Goal: Task Accomplishment & Management: Use online tool/utility

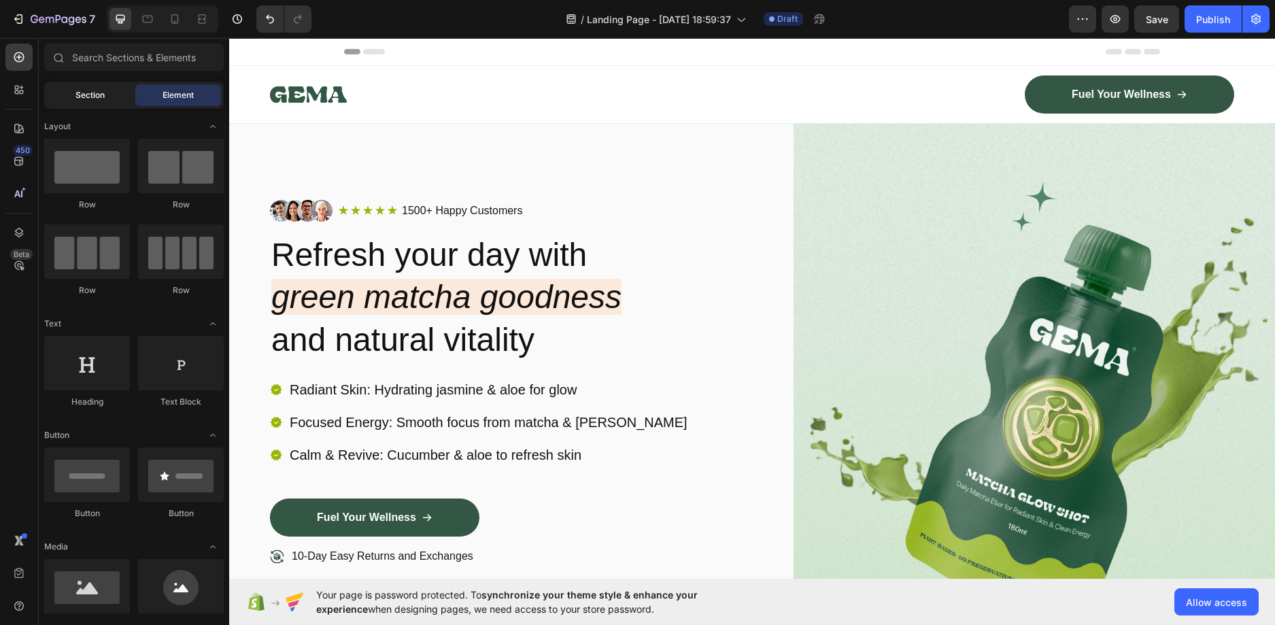
click at [95, 96] on span "Section" at bounding box center [89, 95] width 29 height 12
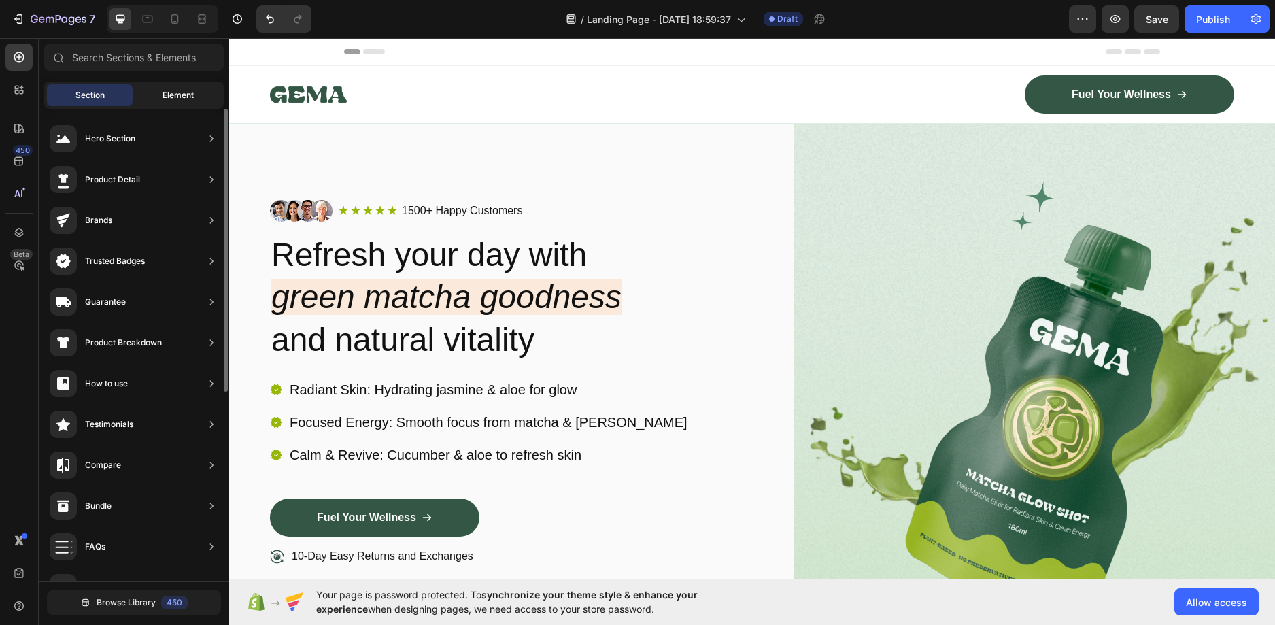
click at [178, 94] on span "Element" at bounding box center [177, 95] width 31 height 12
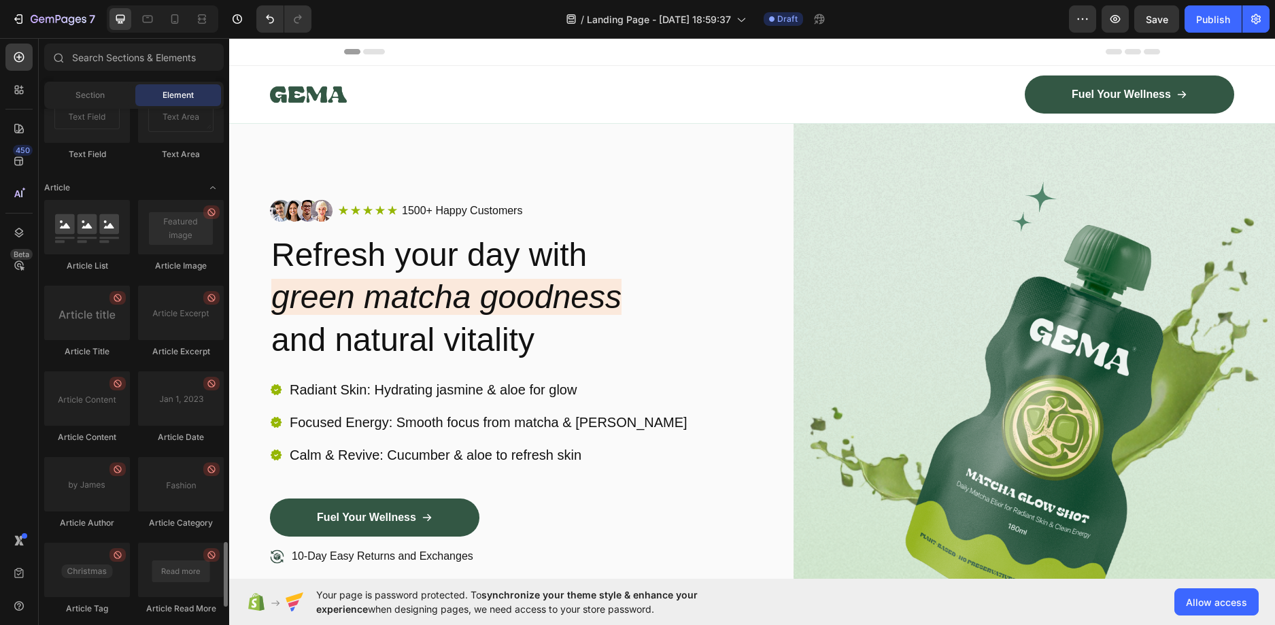
scroll to position [3516, 0]
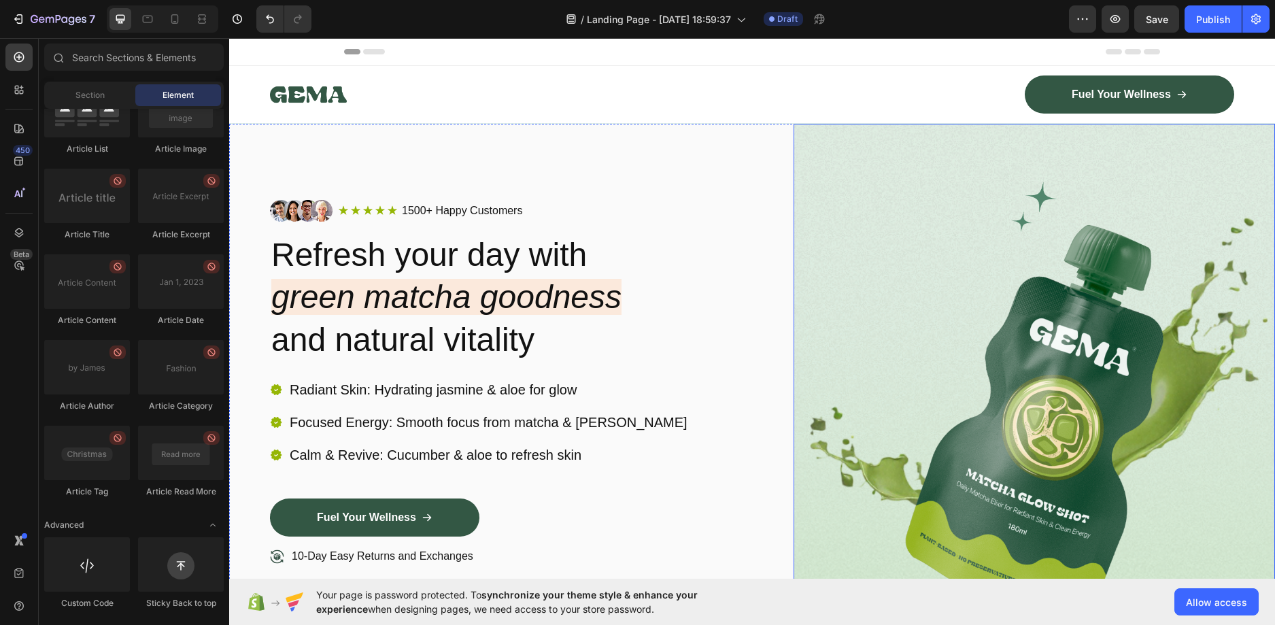
click at [965, 336] on img at bounding box center [1033, 416] width 481 height 585
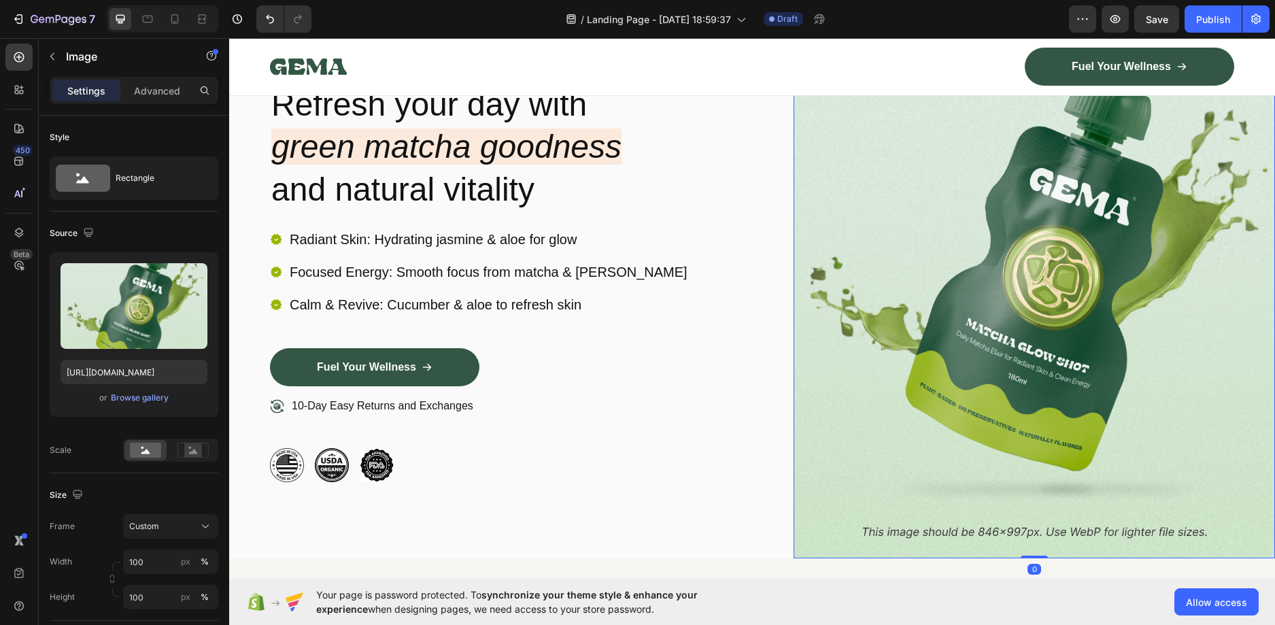
scroll to position [340, 0]
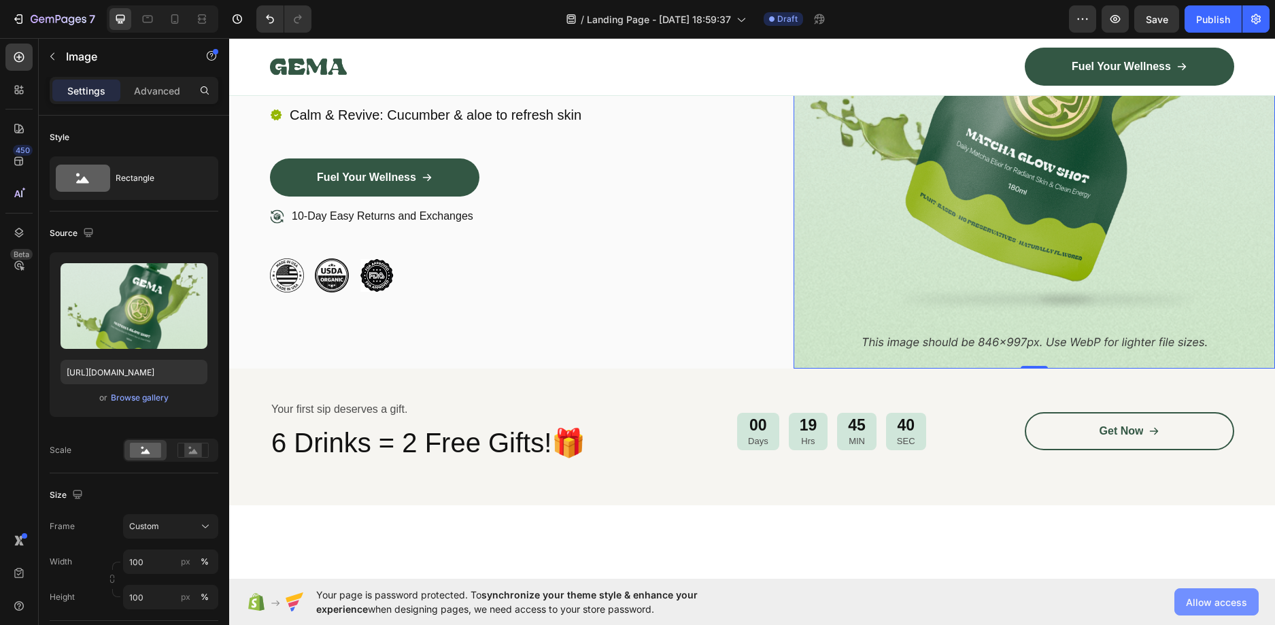
click at [1243, 599] on span "Allow access" at bounding box center [1216, 602] width 61 height 14
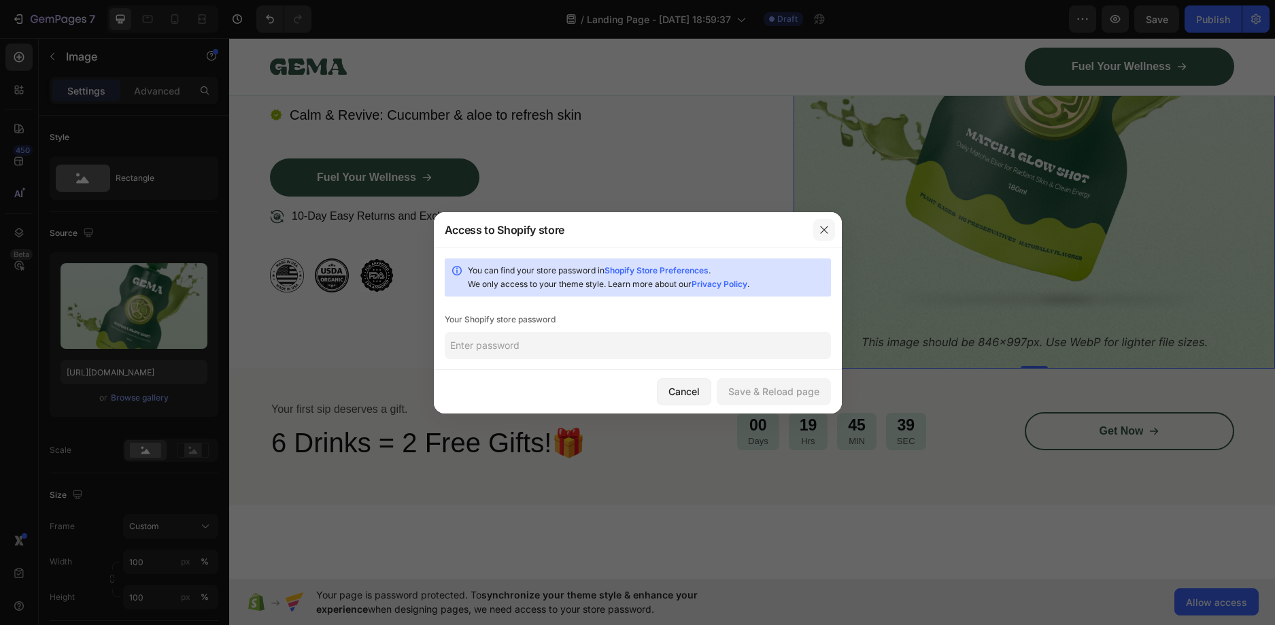
click at [817, 224] on button "button" at bounding box center [824, 230] width 22 height 22
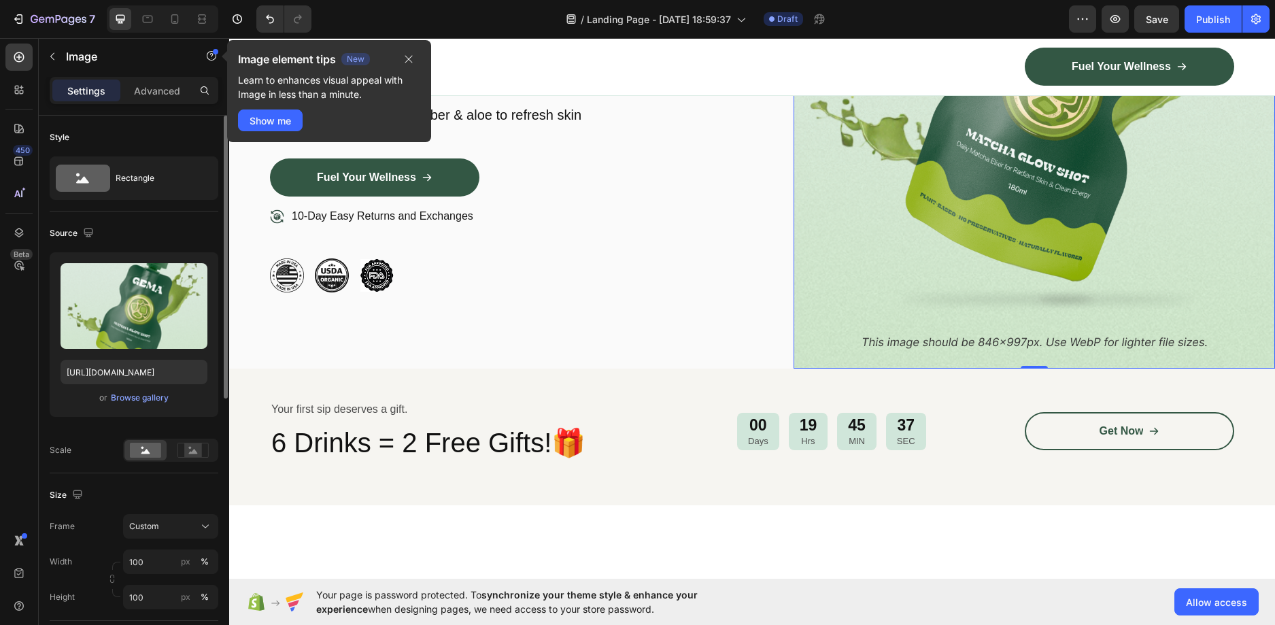
click at [139, 139] on div "Style" at bounding box center [134, 137] width 169 height 22
click at [16, 84] on icon at bounding box center [19, 90] width 14 height 14
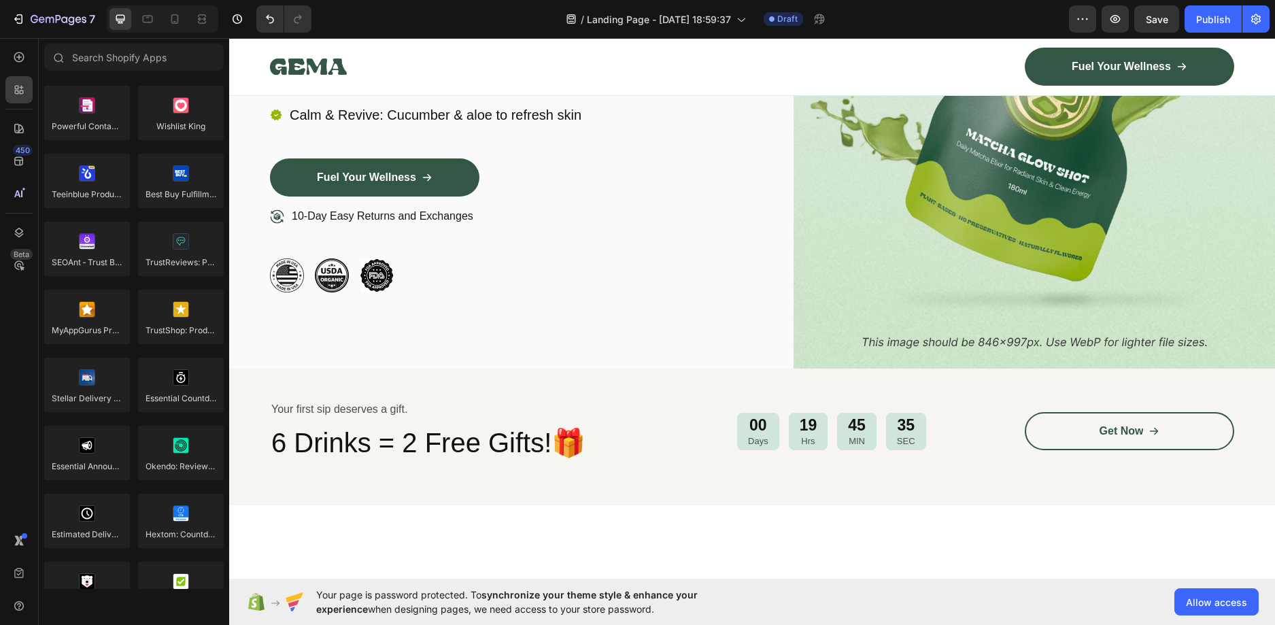
click at [13, 113] on div "450 Beta" at bounding box center [18, 285] width 27 height 483
click at [13, 127] on icon at bounding box center [19, 129] width 14 height 14
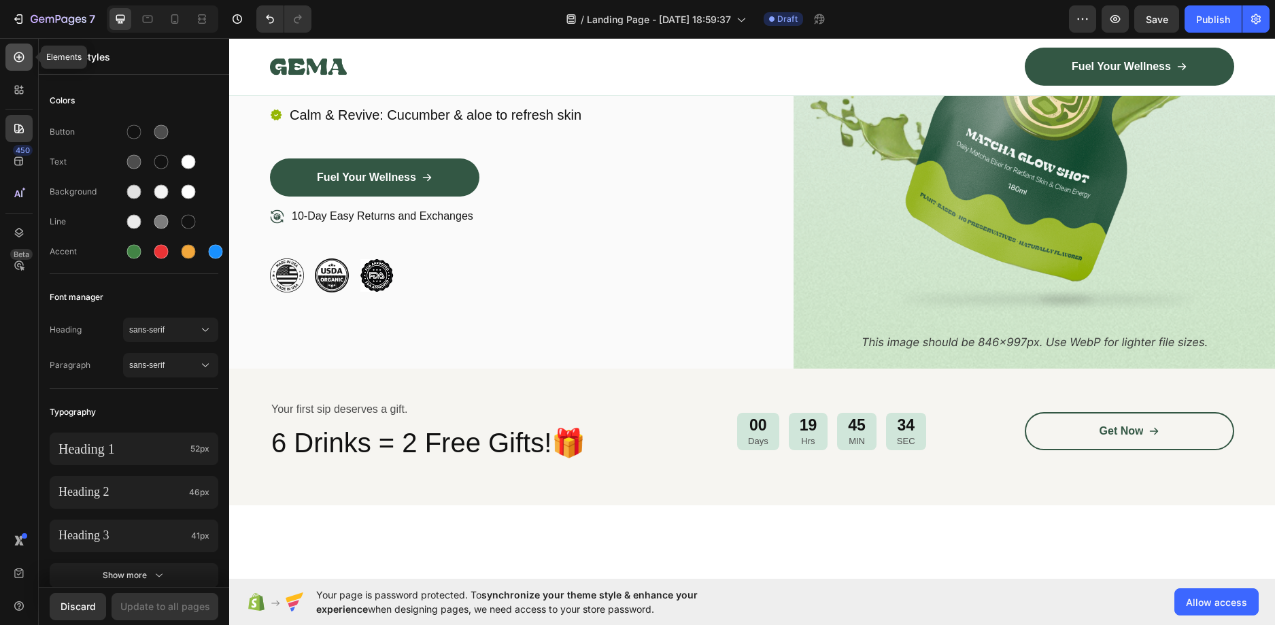
click at [24, 53] on icon at bounding box center [19, 57] width 14 height 14
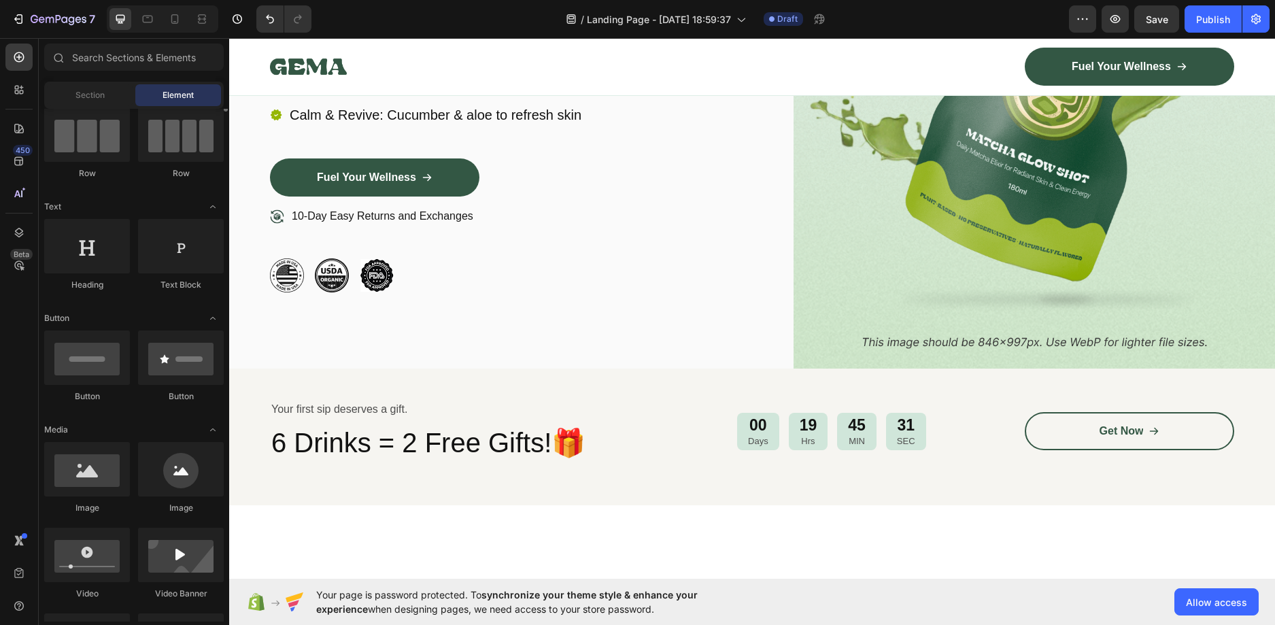
scroll to position [0, 0]
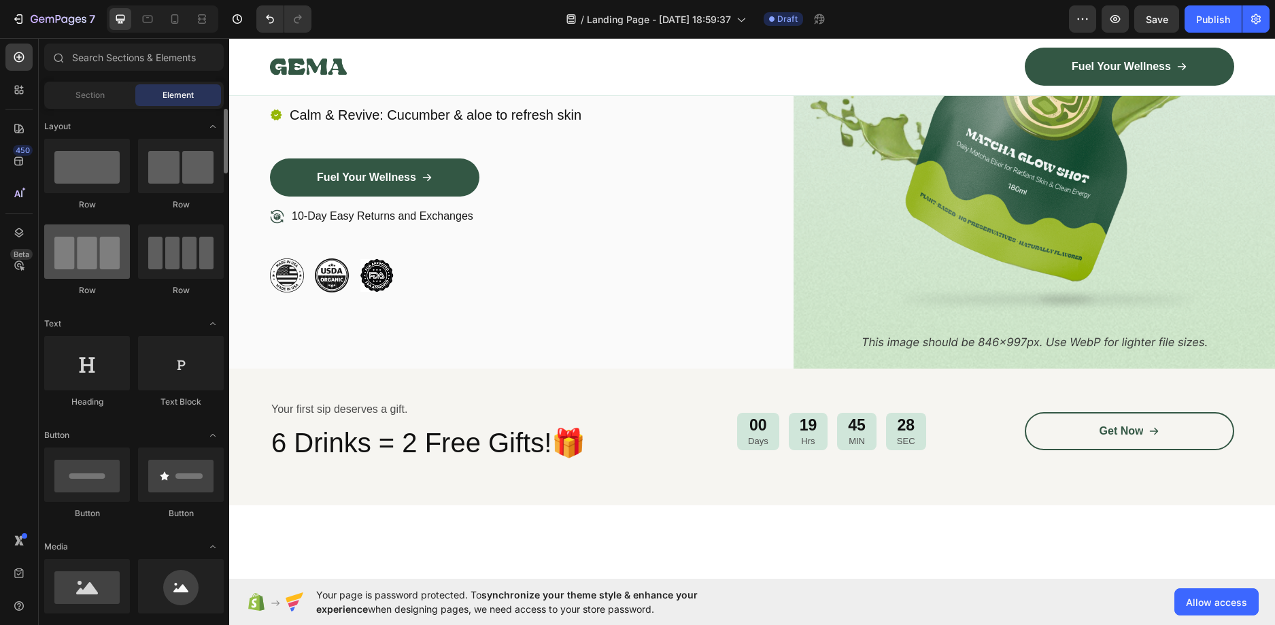
click at [109, 258] on div at bounding box center [87, 251] width 86 height 54
click at [166, 256] on div at bounding box center [181, 251] width 86 height 54
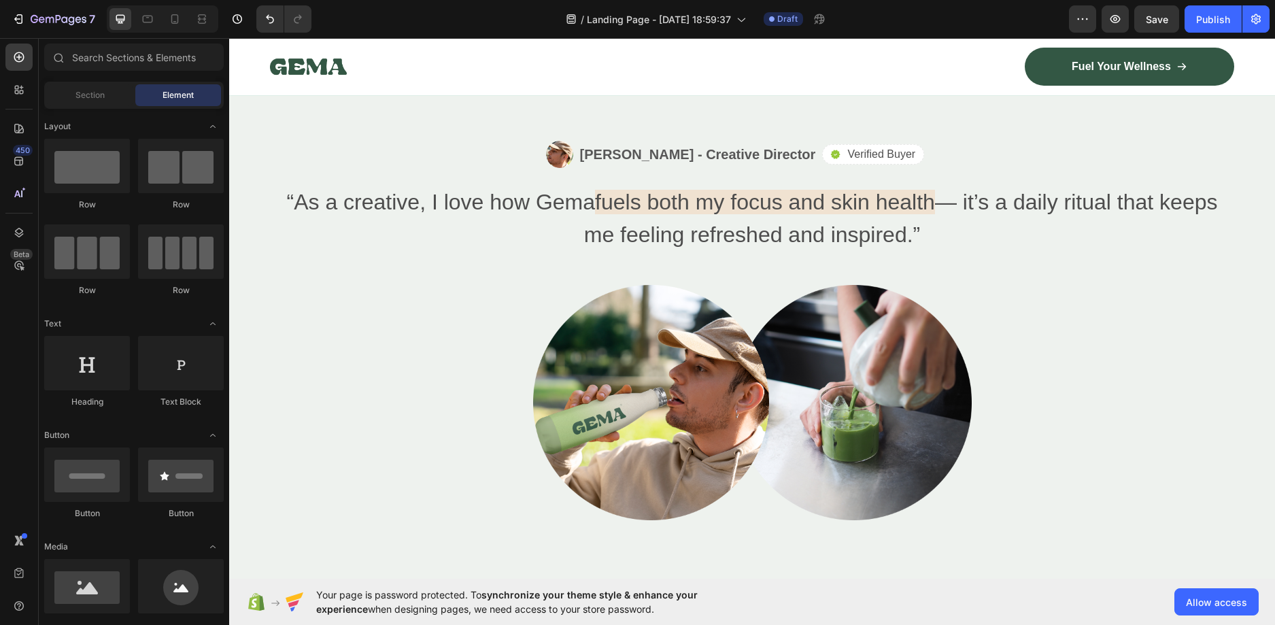
scroll to position [2720, 0]
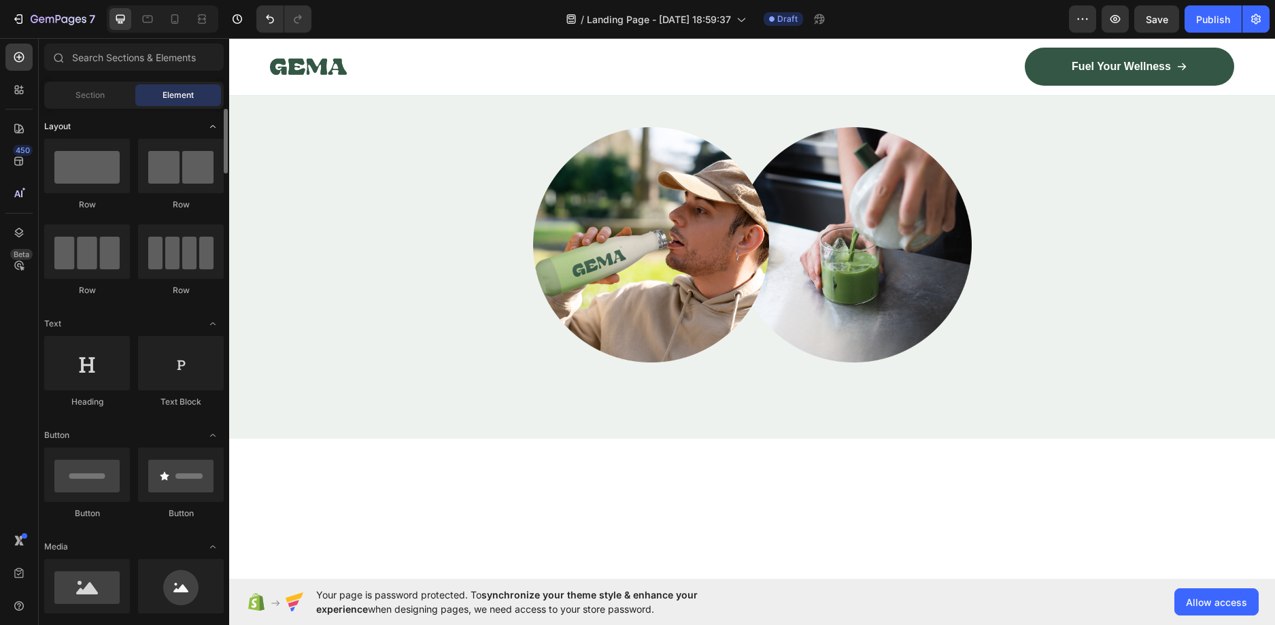
click at [113, 317] on div "Layout" at bounding box center [133, 324] width 179 height 14
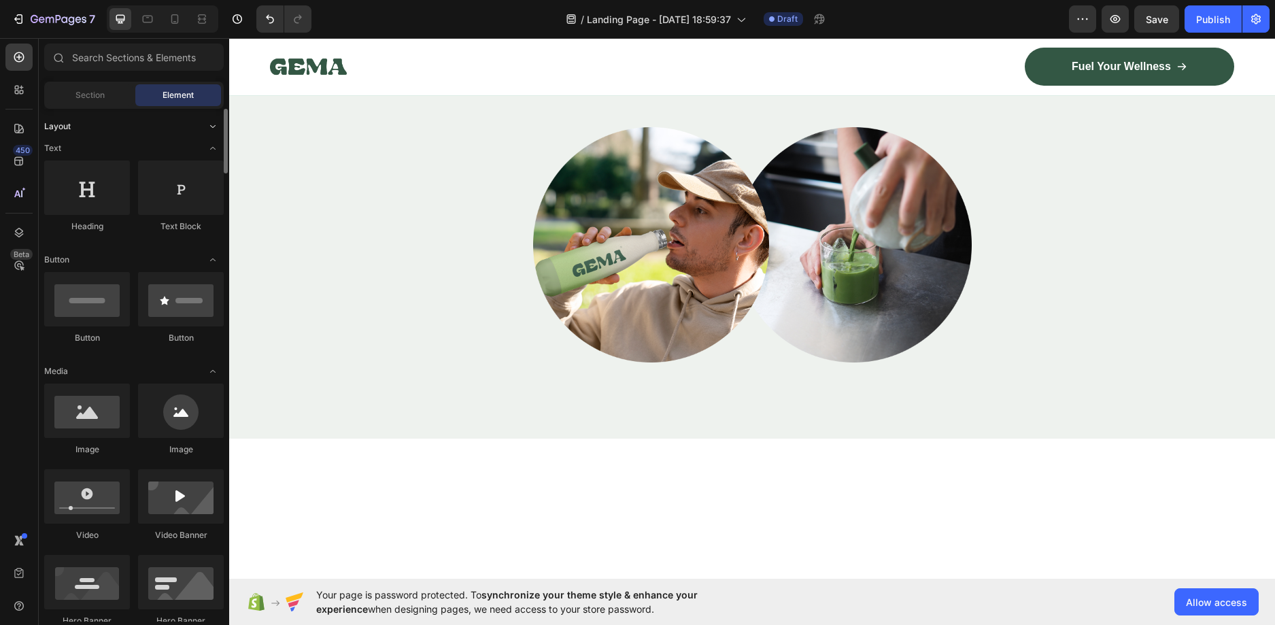
click at [111, 120] on div "Layout" at bounding box center [133, 127] width 179 height 14
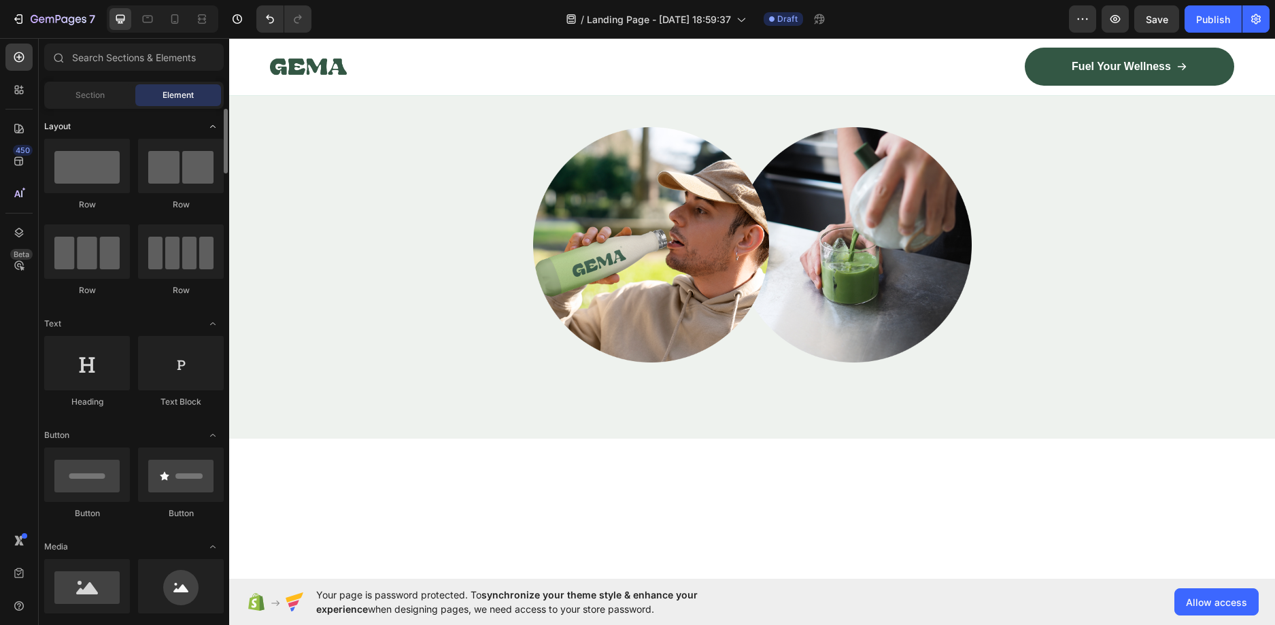
click at [111, 317] on div "Layout" at bounding box center [133, 324] width 179 height 14
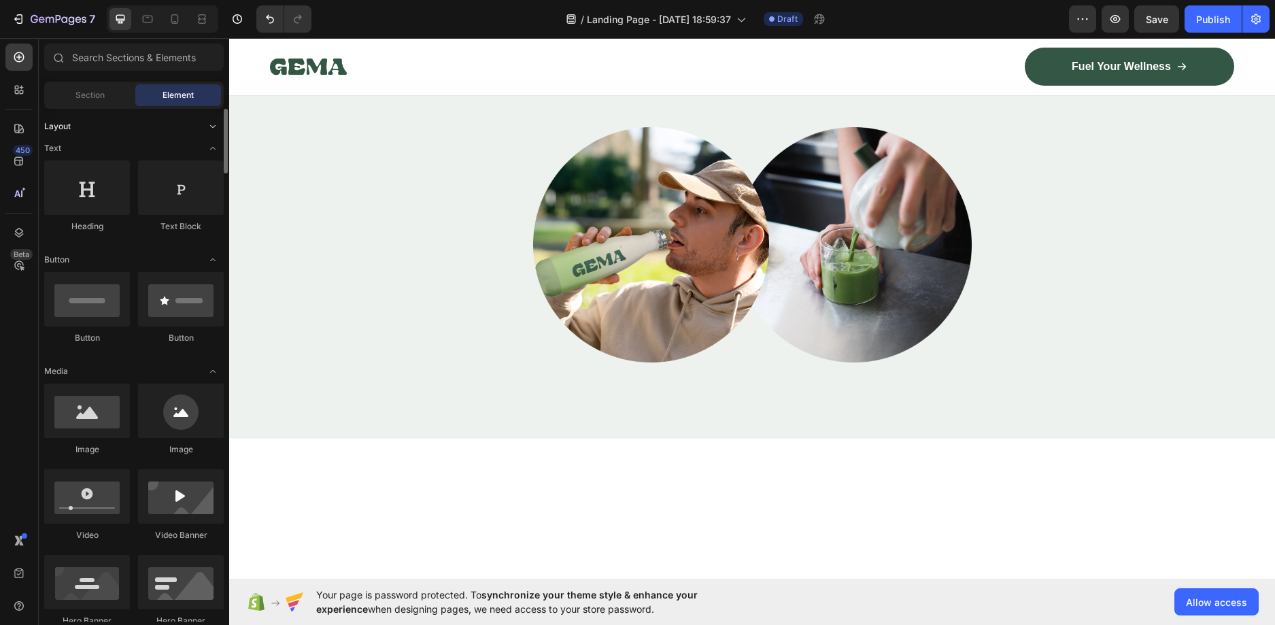
click at [111, 120] on div "Layout" at bounding box center [133, 127] width 179 height 14
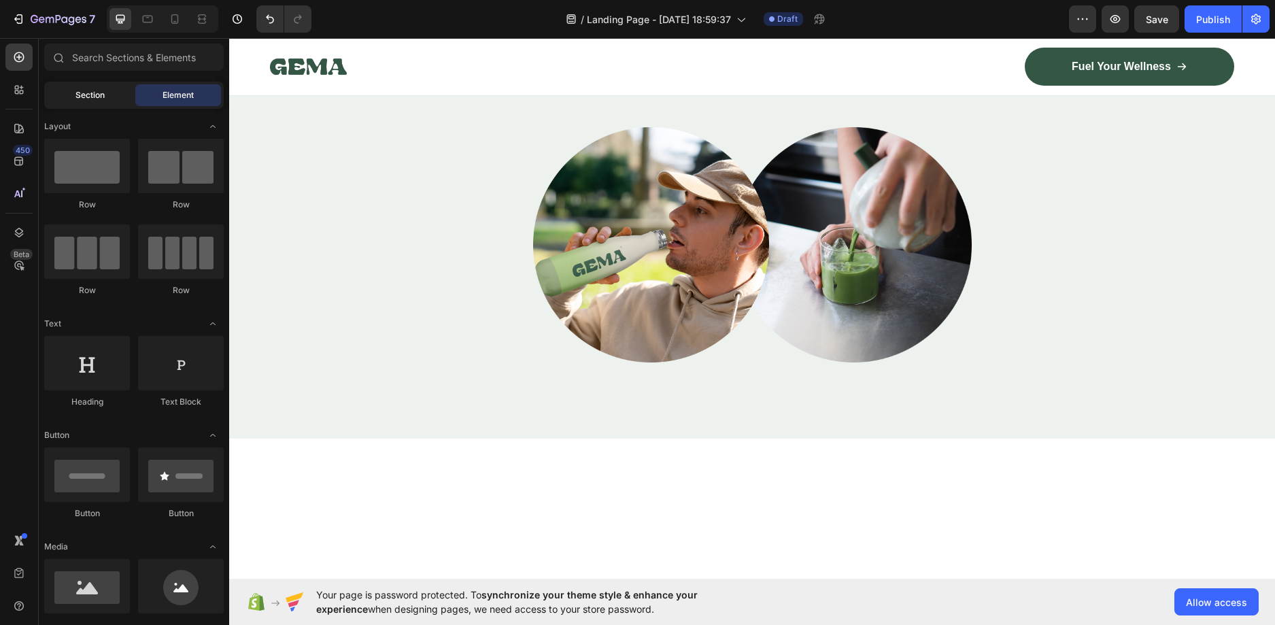
click at [100, 93] on span "Section" at bounding box center [89, 95] width 29 height 12
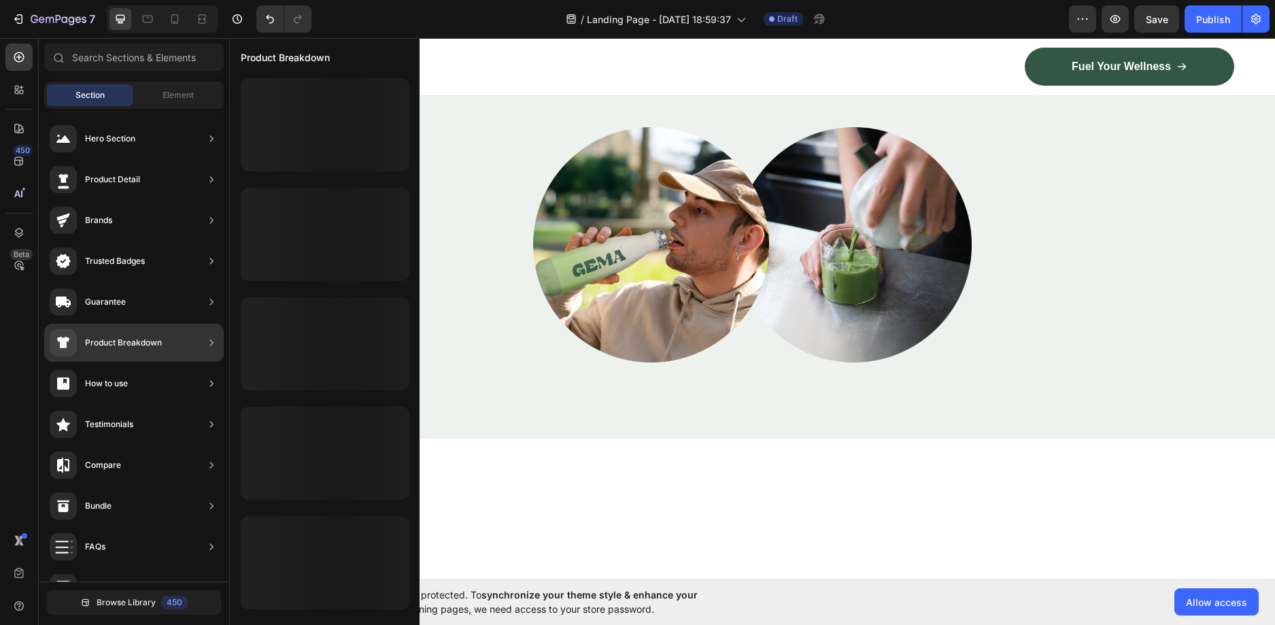
click at [125, 351] on div "Product Breakdown" at bounding box center [106, 342] width 112 height 27
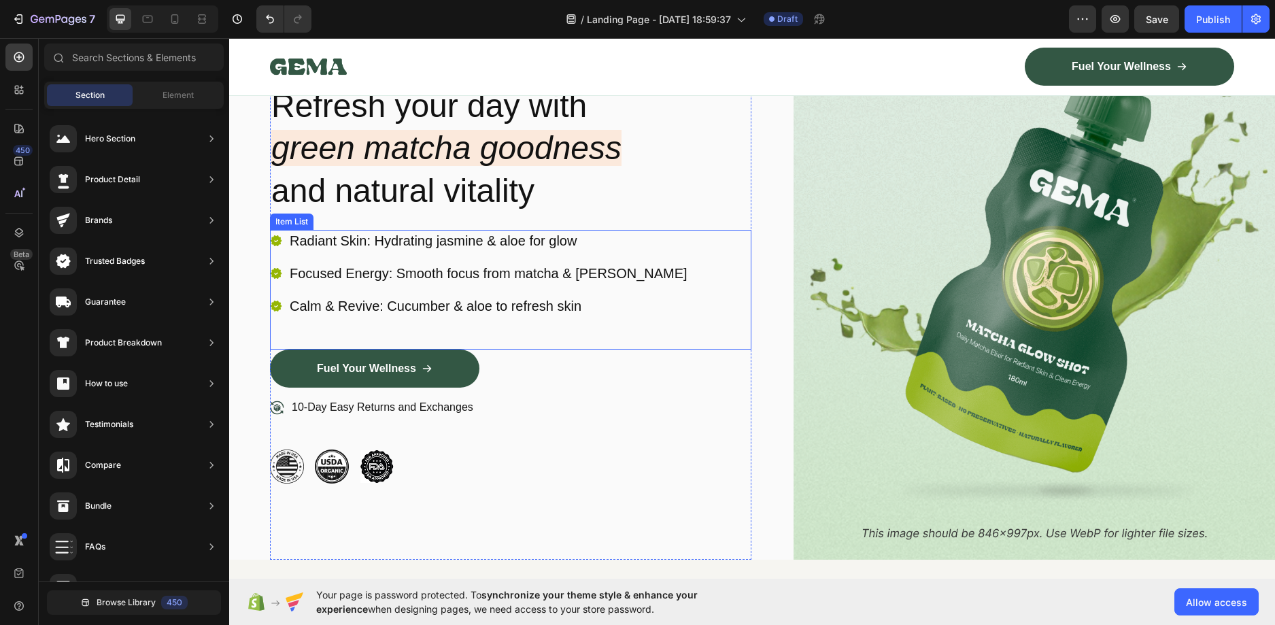
scroll to position [0, 0]
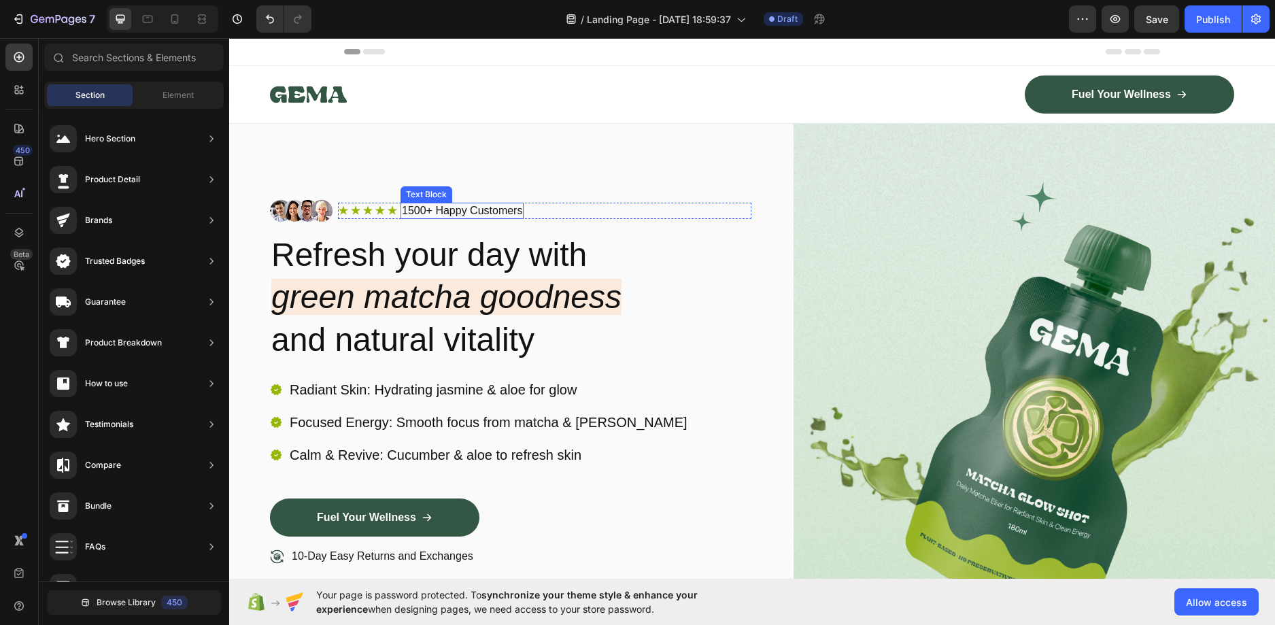
click at [424, 210] on p "1500+ Happy Customers" at bounding box center [462, 211] width 120 height 14
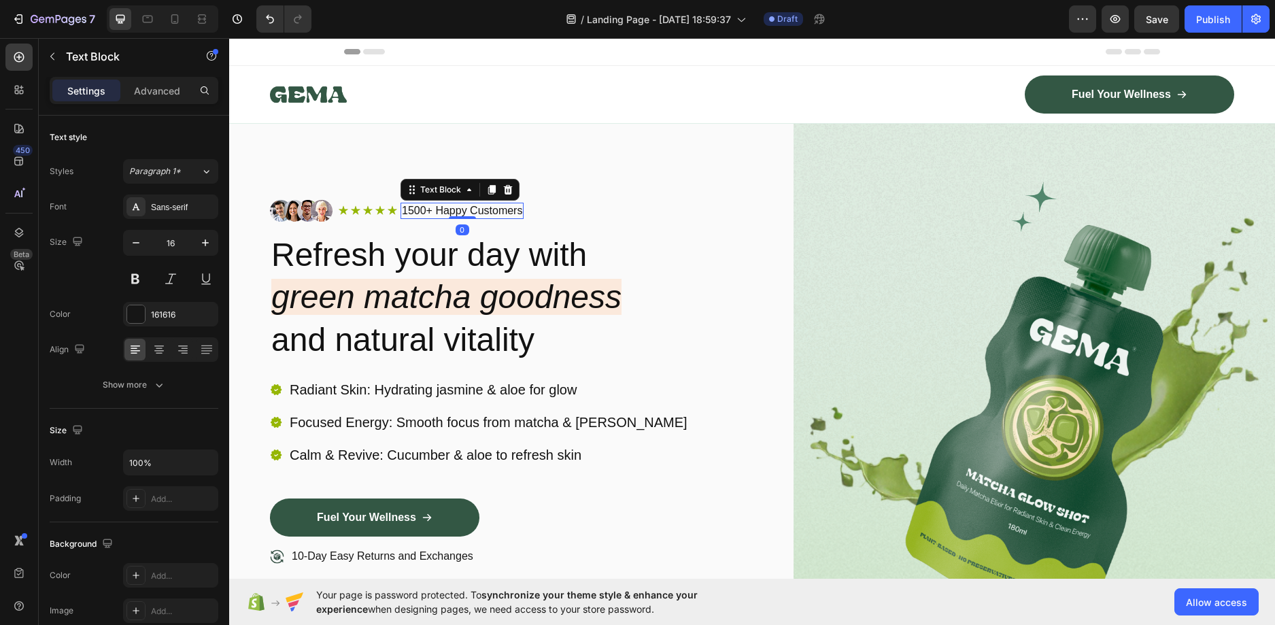
click at [424, 210] on p "1500+ Happy Customers" at bounding box center [462, 211] width 120 height 14
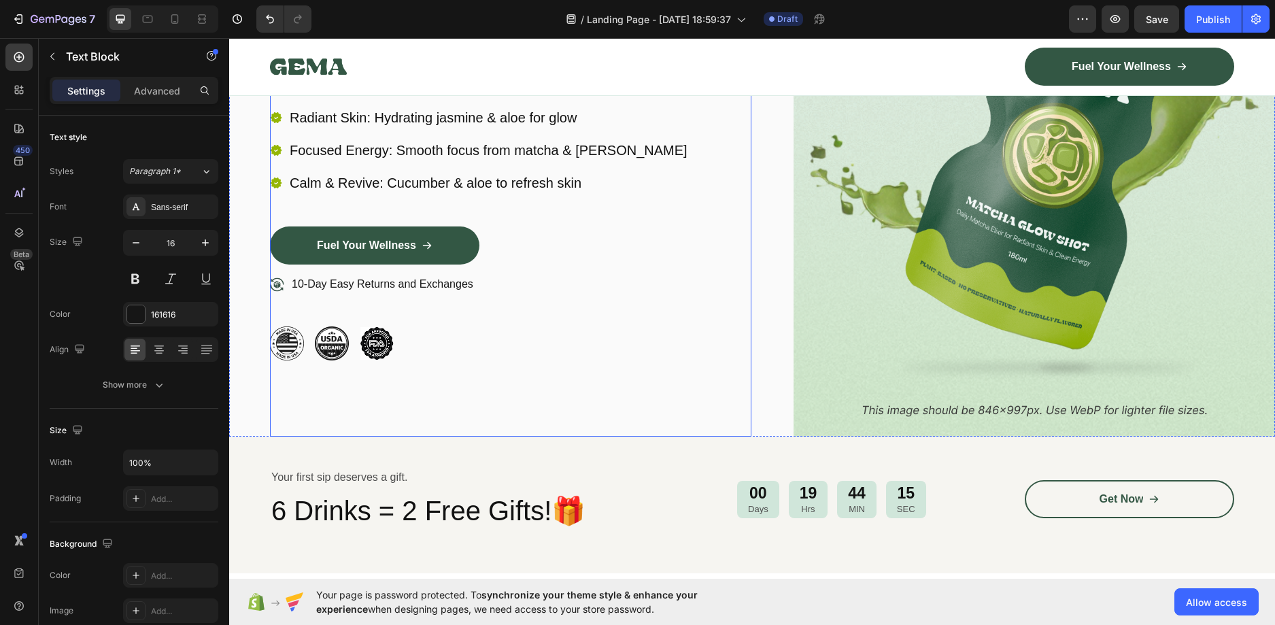
scroll to position [408, 0]
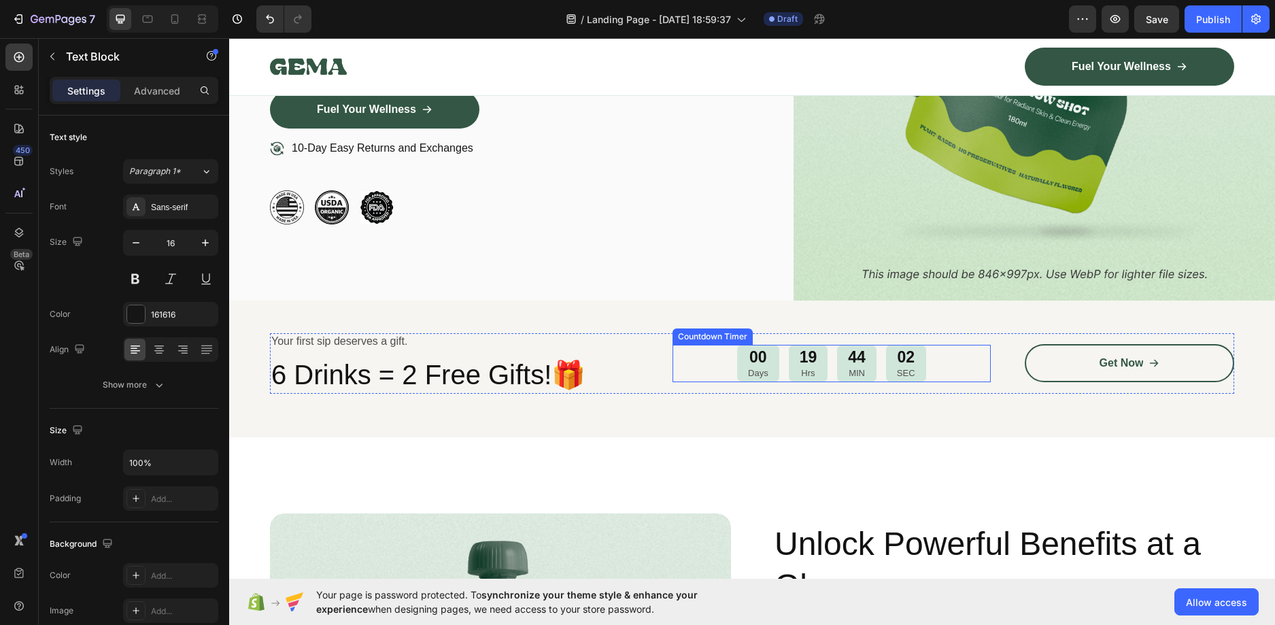
click at [800, 364] on div "19" at bounding box center [809, 357] width 18 height 20
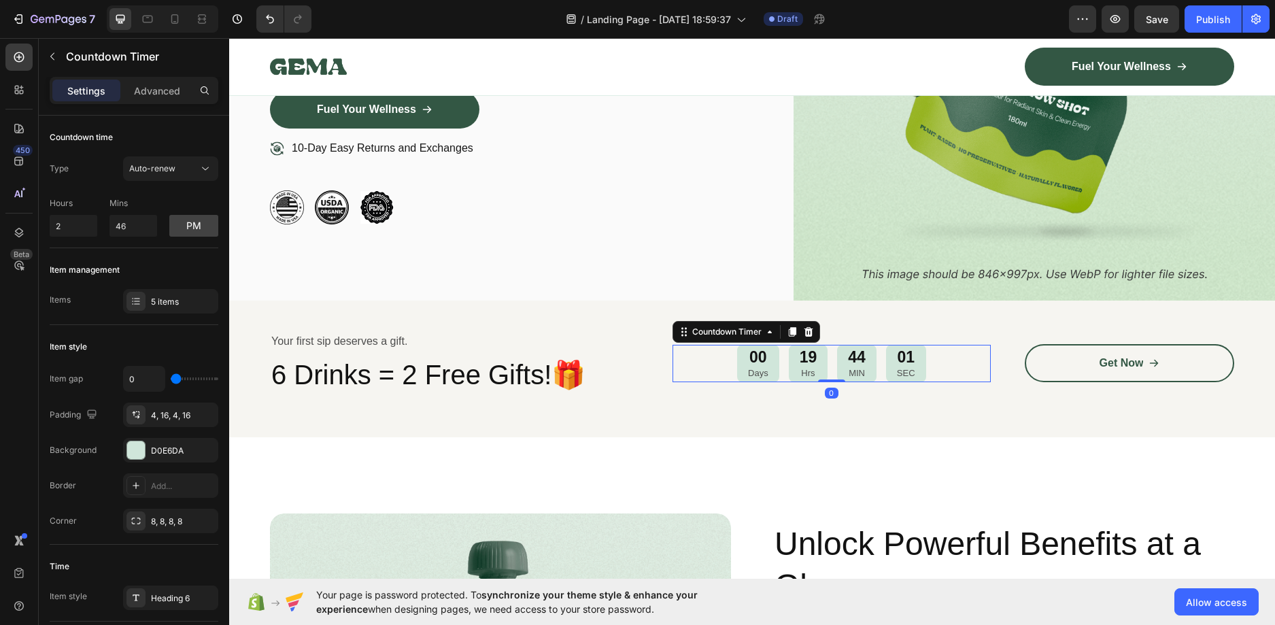
click at [802, 358] on div "19" at bounding box center [809, 357] width 18 height 20
click at [808, 358] on div "19" at bounding box center [809, 357] width 18 height 20
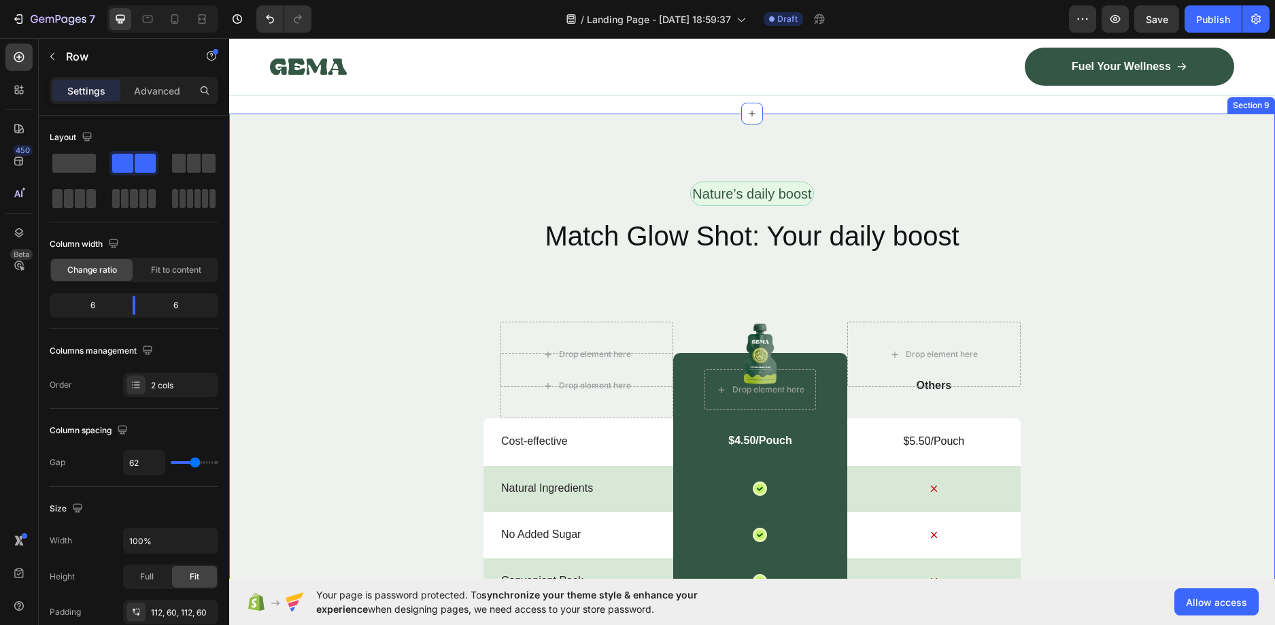
scroll to position [4419, 0]
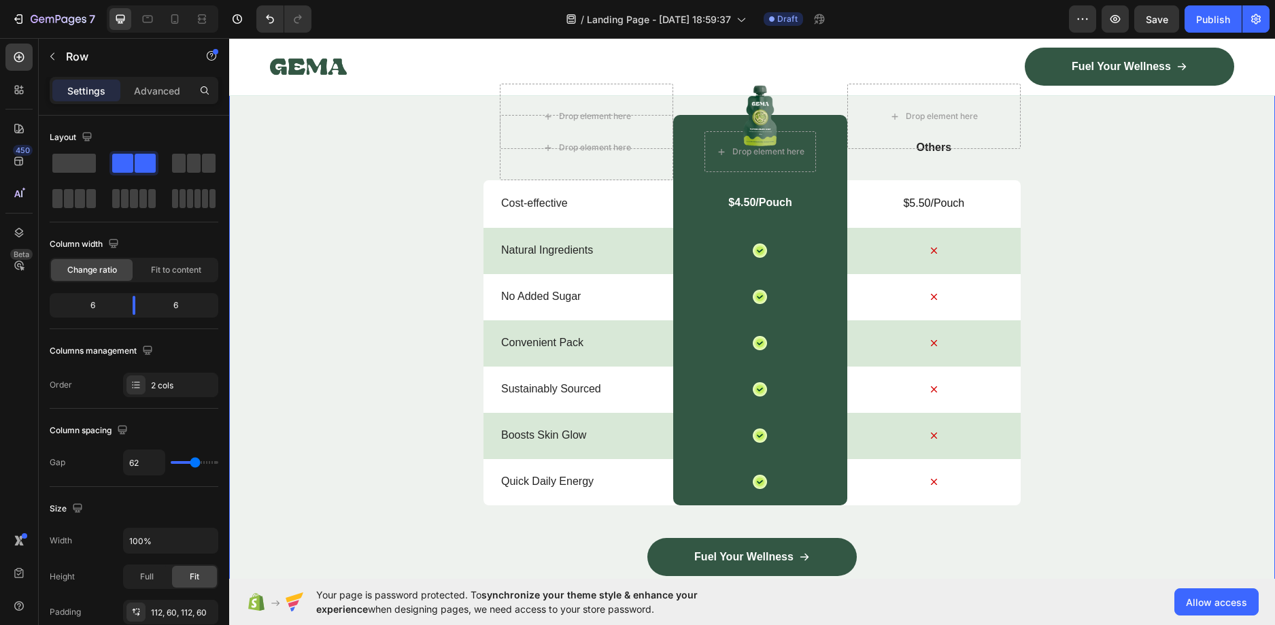
click at [358, 355] on div "Nature’s daily boost Text Block Row Match Glow Shot: Your daily boost Heading D…" at bounding box center [752, 295] width 1046 height 702
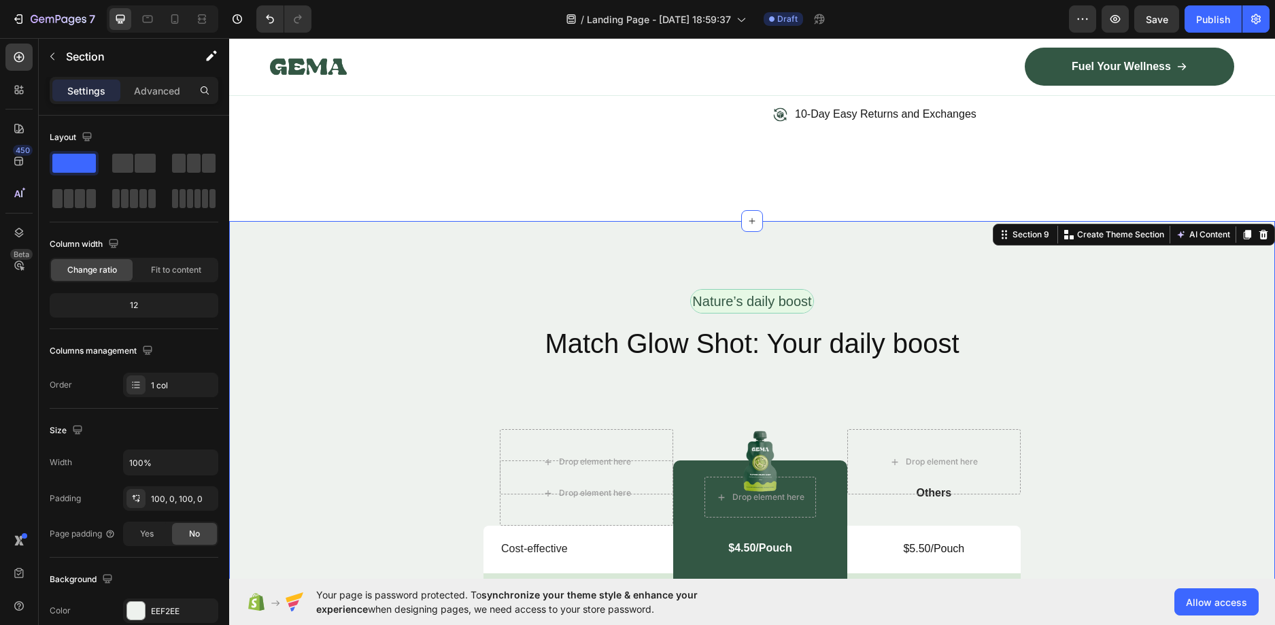
scroll to position [4147, 0]
